Goal: Check status

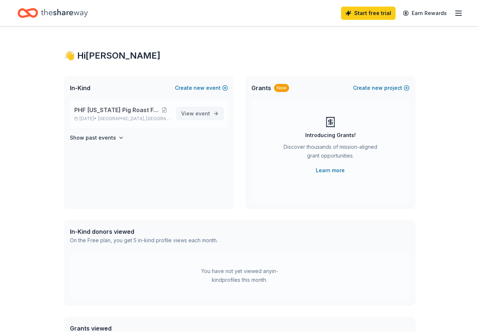
click at [204, 112] on span "event" at bounding box center [203, 113] width 15 height 6
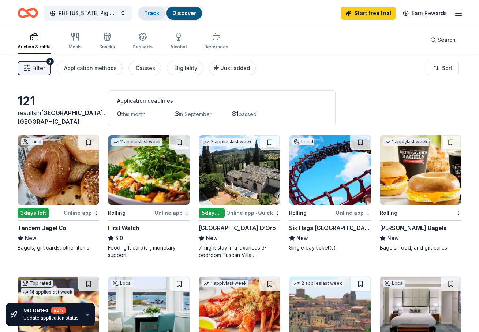
click at [149, 11] on link "Track" at bounding box center [151, 13] width 15 height 6
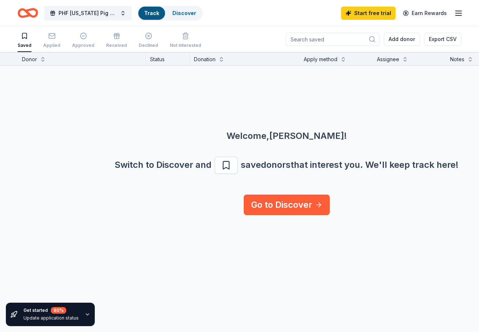
scroll to position [0, 0]
click at [107, 44] on div "Received" at bounding box center [116, 45] width 21 height 6
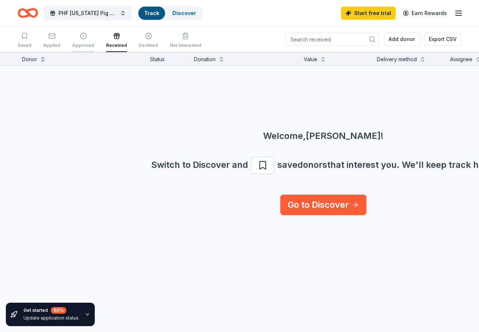
click at [72, 44] on div "Approved" at bounding box center [83, 45] width 22 height 6
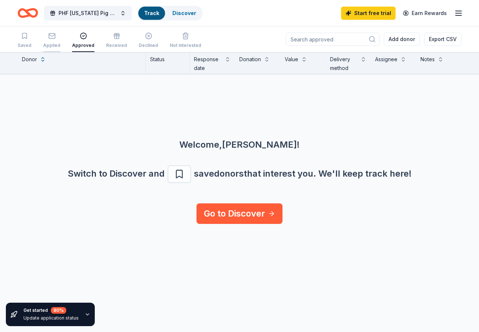
click at [50, 43] on div "Applied" at bounding box center [51, 45] width 17 height 6
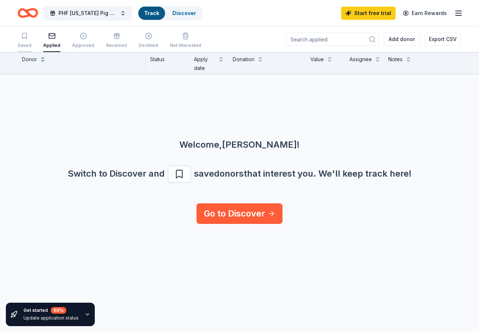
click at [23, 42] on div "Saved" at bounding box center [25, 40] width 14 height 16
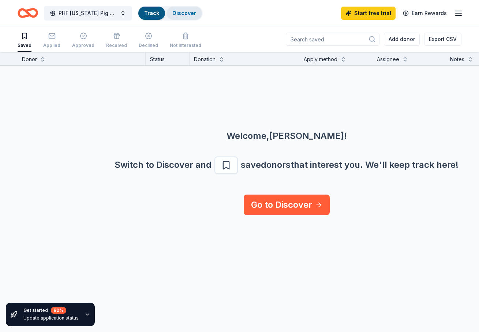
click at [181, 14] on link "Discover" at bounding box center [184, 13] width 24 height 6
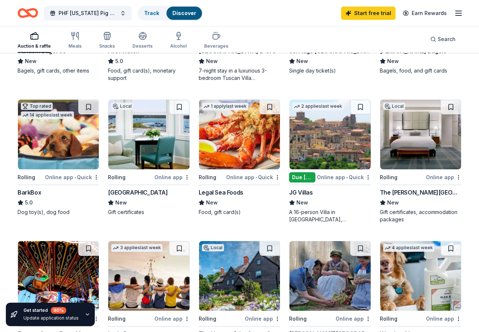
scroll to position [183, 0]
